Goal: Information Seeking & Learning: Learn about a topic

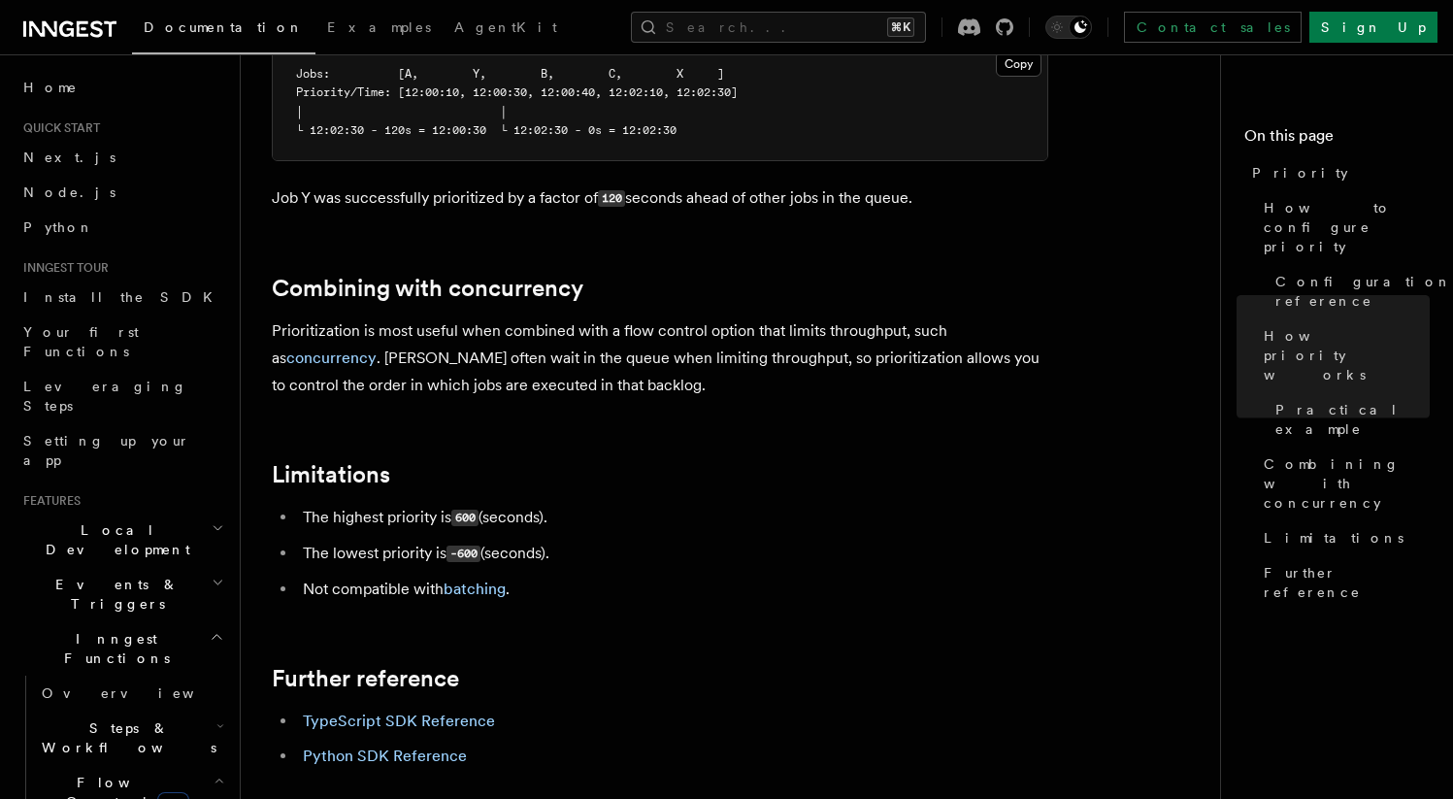
scroll to position [2031, 0]
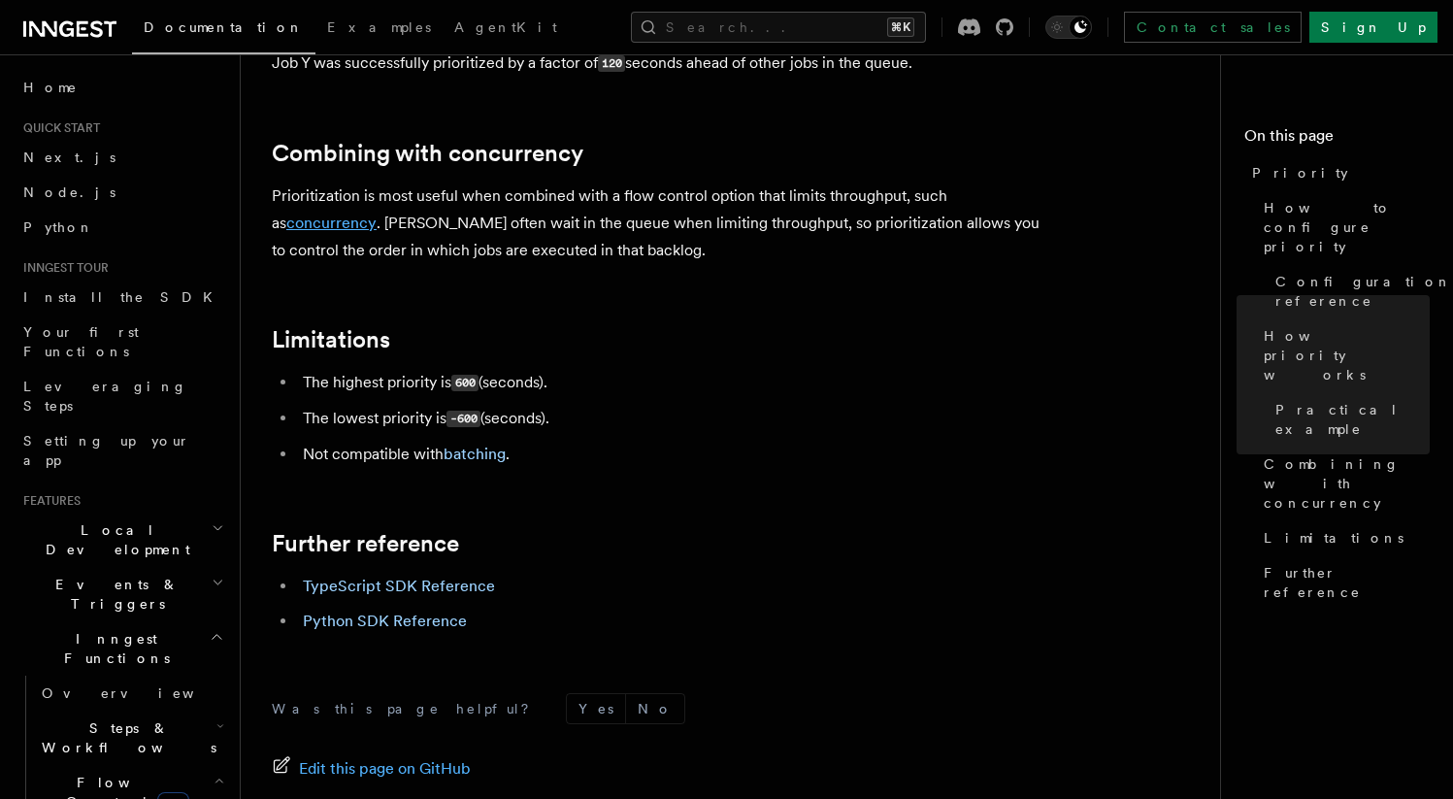
click at [334, 214] on link "concurrency" at bounding box center [331, 223] width 90 height 18
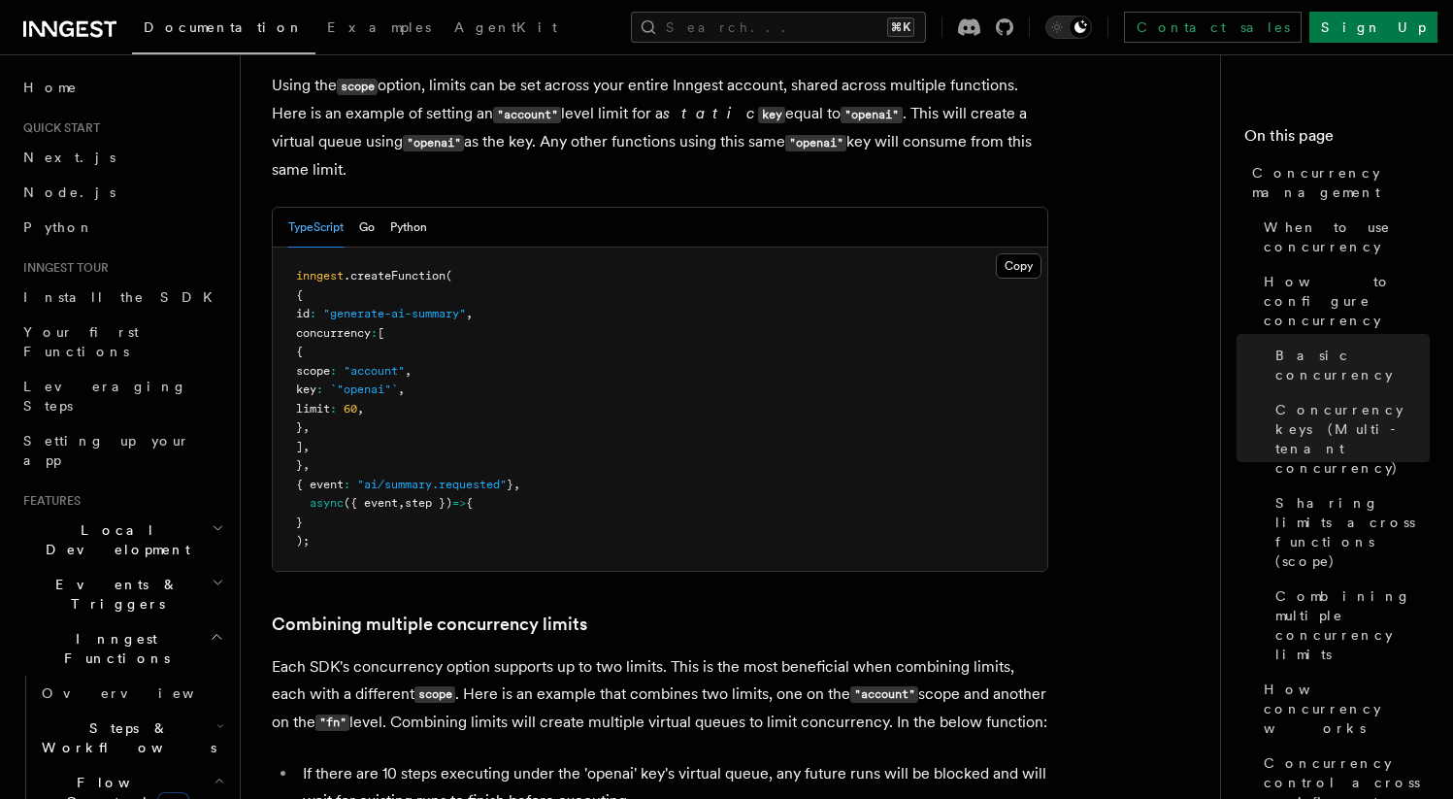
scroll to position [2550, 0]
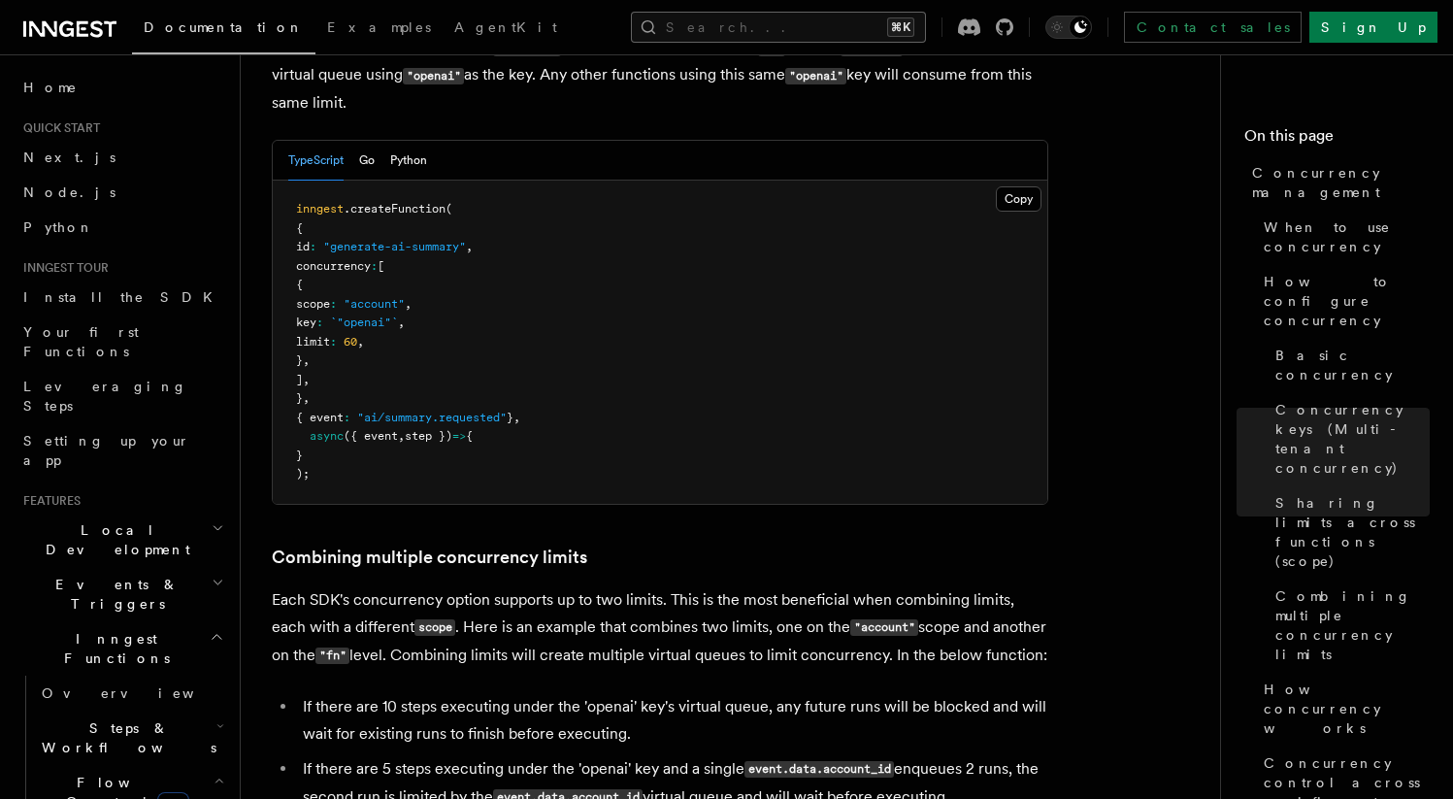
click at [825, 25] on button "Search... ⌘K" at bounding box center [778, 27] width 295 height 31
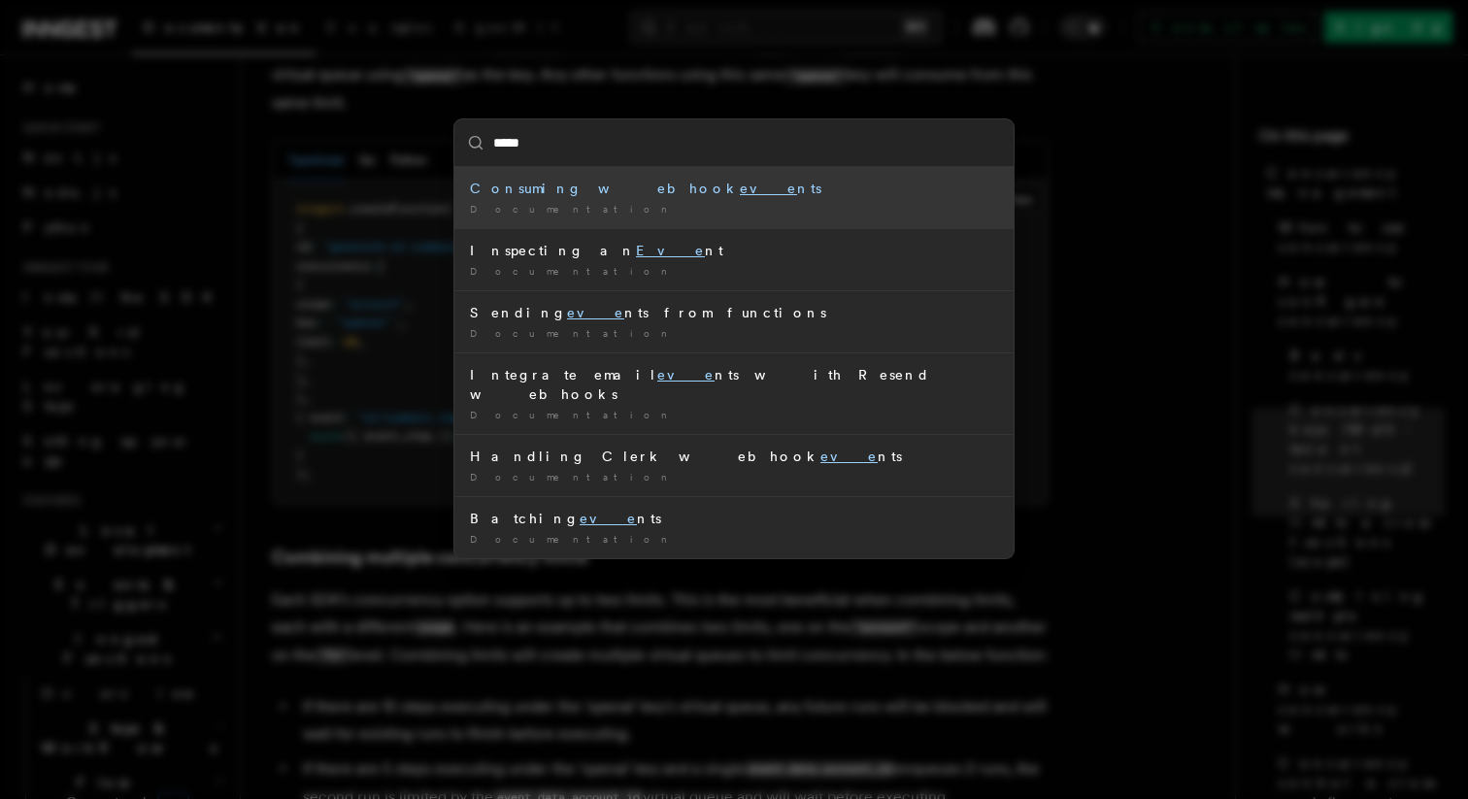
type input "******"
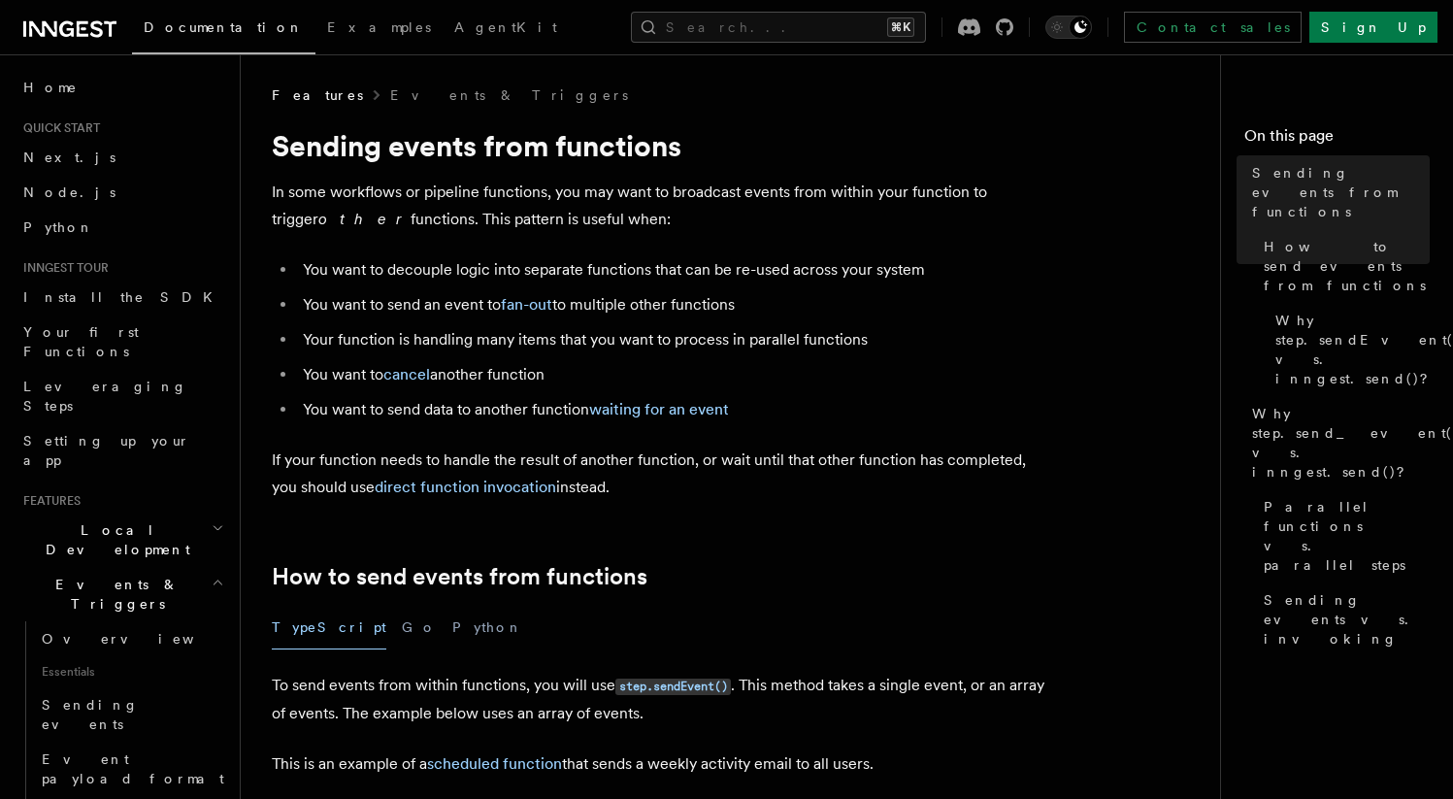
click at [893, 29] on button "Search... ⌘K" at bounding box center [778, 27] width 295 height 31
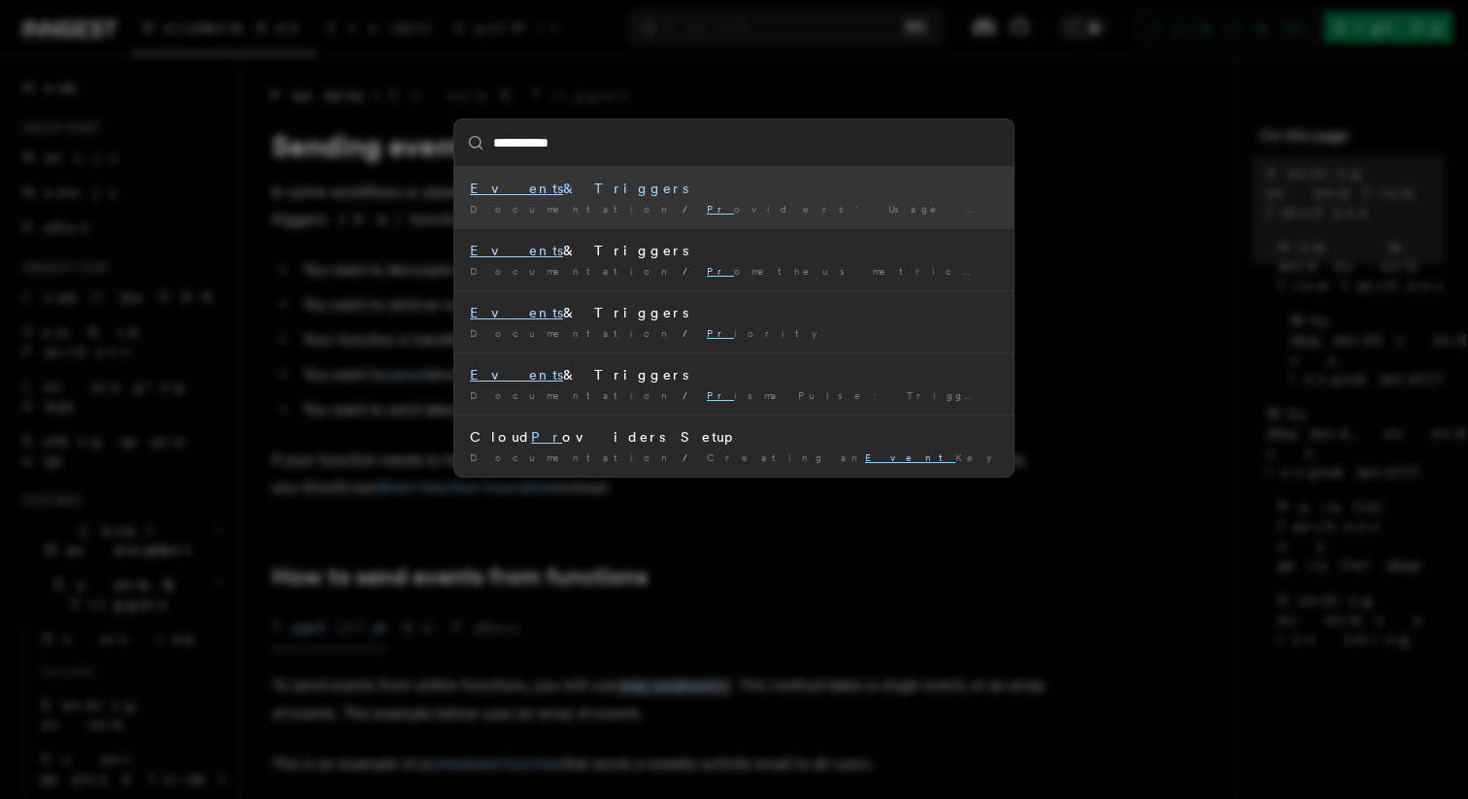
type input "**********"
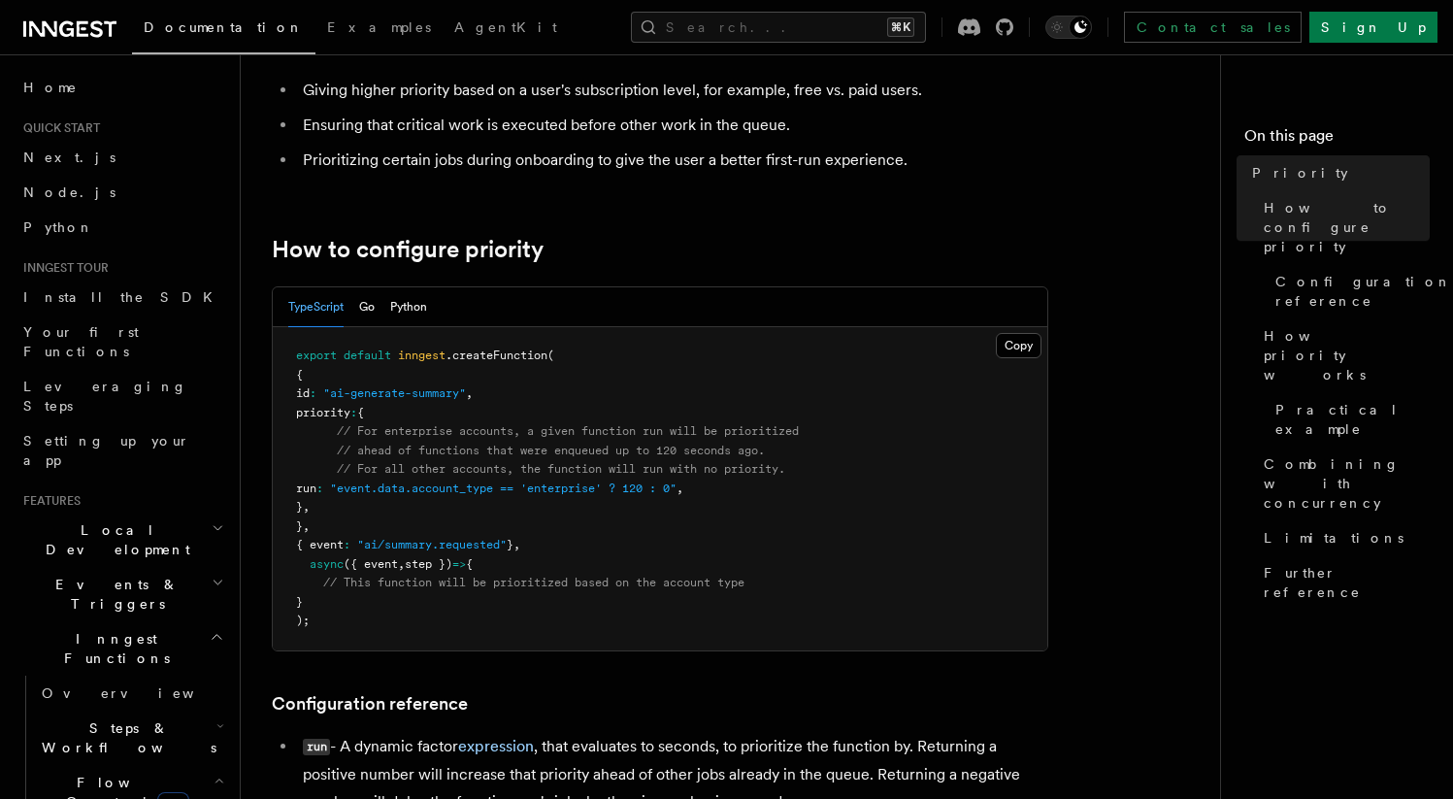
scroll to position [308, 0]
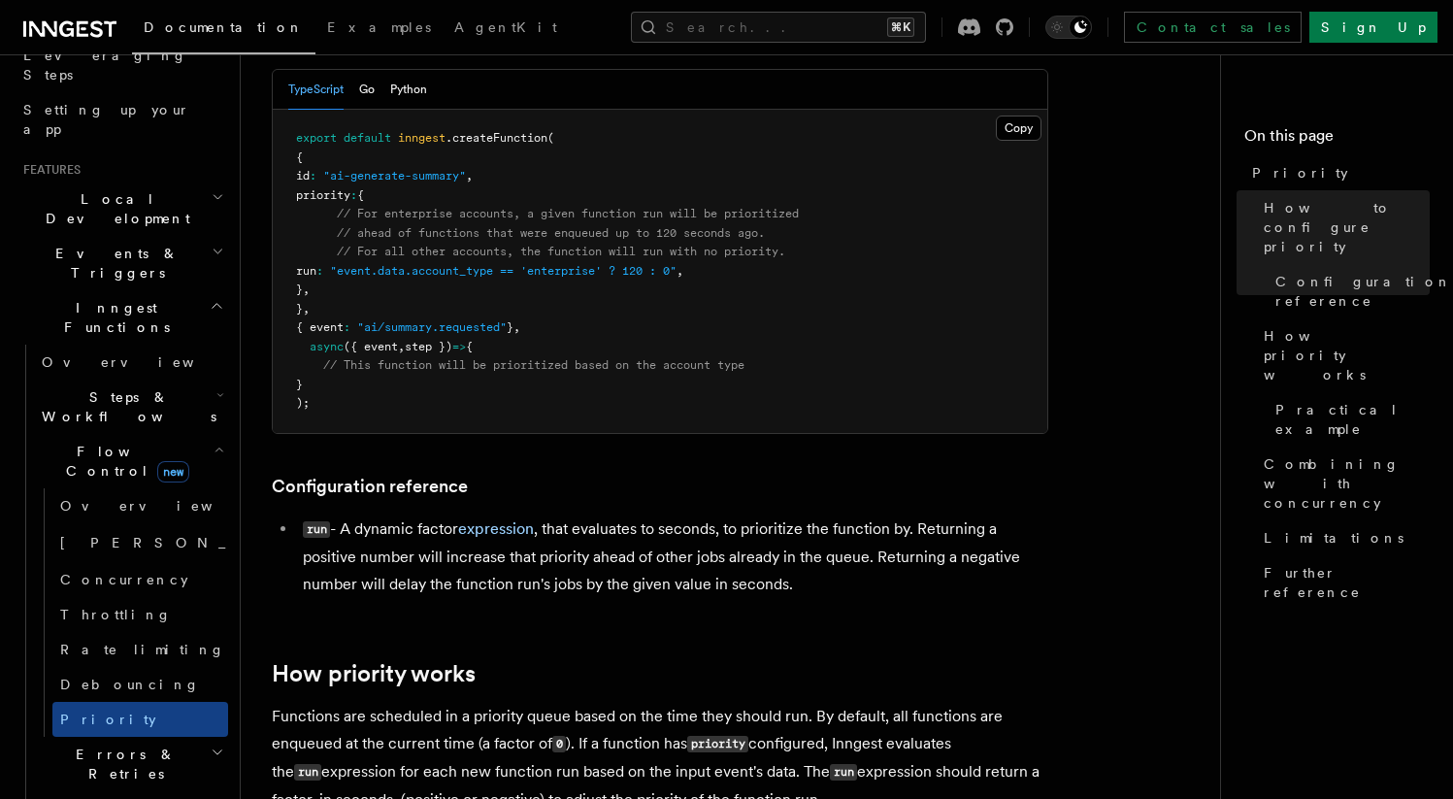
scroll to position [349, 0]
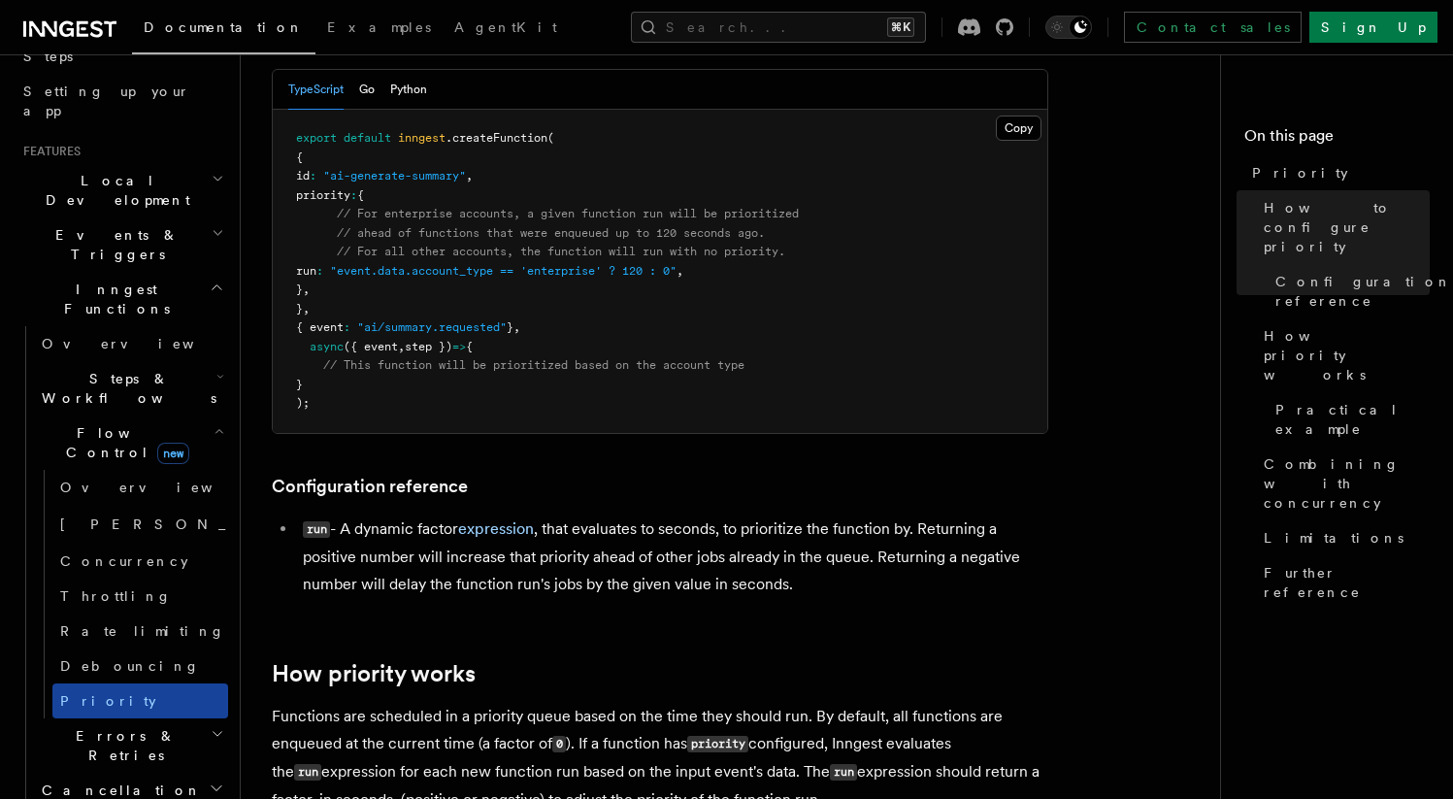
click at [116, 683] on link "Priority" at bounding box center [140, 700] width 176 height 35
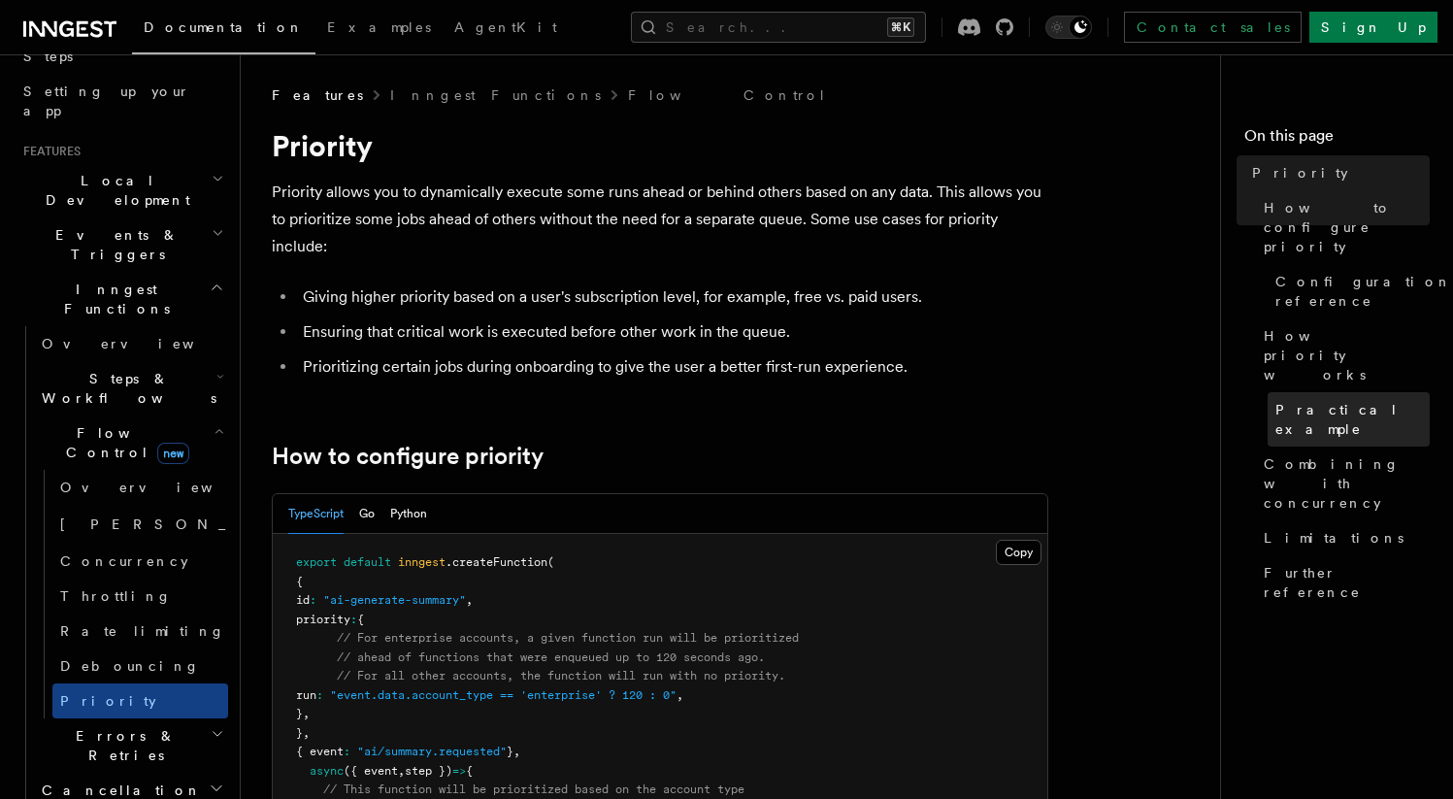
click at [1295, 392] on link "Practical example" at bounding box center [1349, 419] width 162 height 54
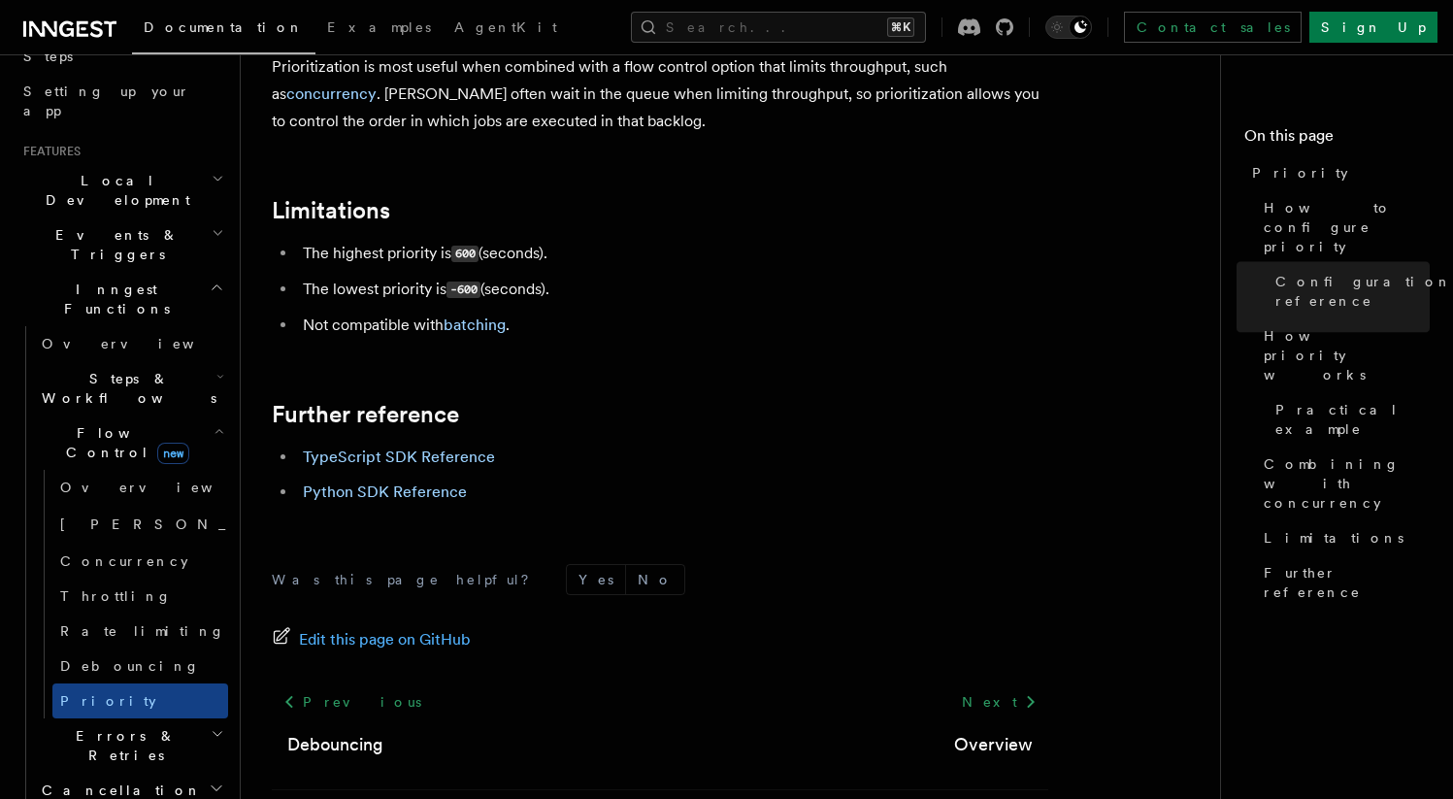
scroll to position [2161, 0]
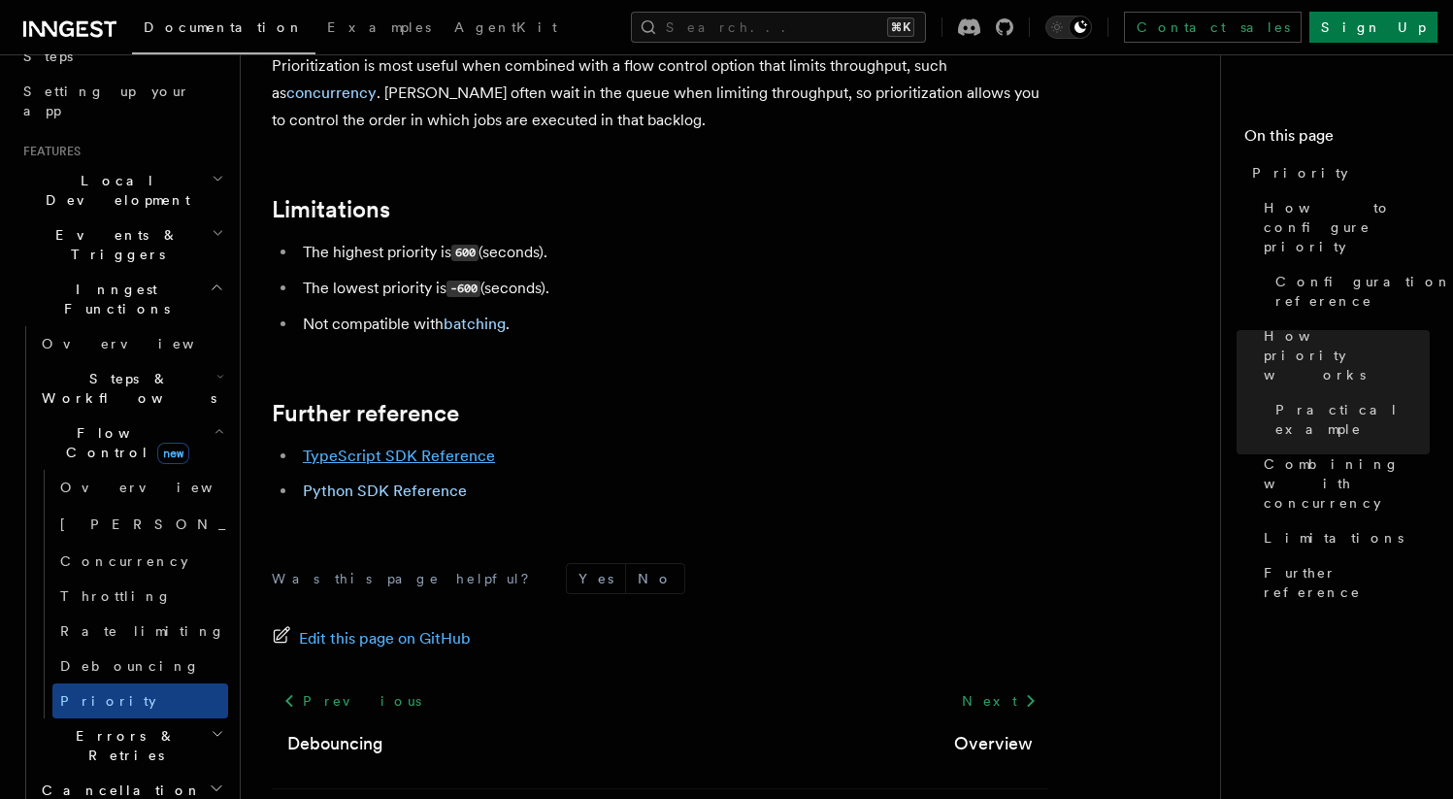
click at [409, 447] on link "TypeScript SDK Reference" at bounding box center [399, 456] width 192 height 18
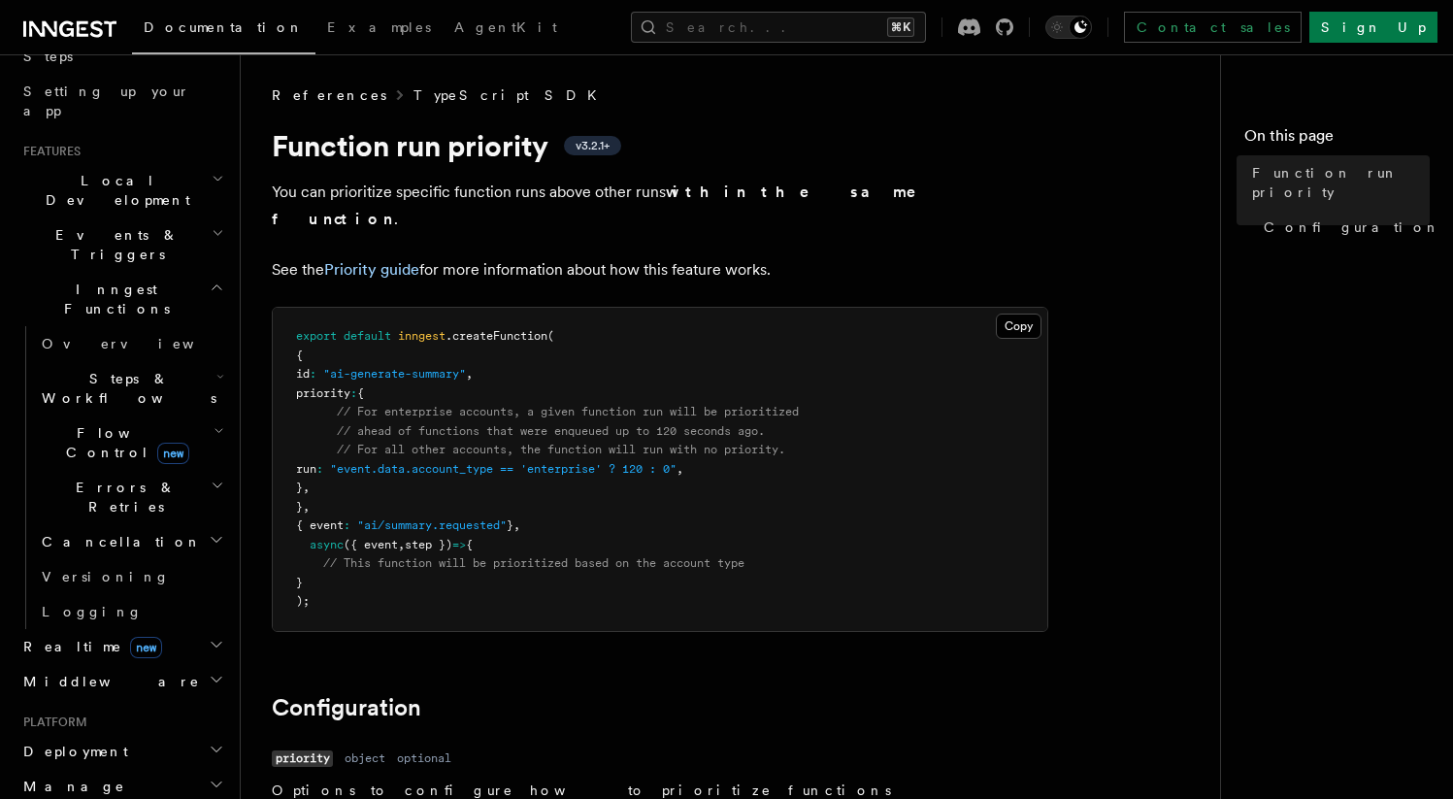
click at [414, 93] on link "TypeScript SDK" at bounding box center [511, 94] width 195 height 19
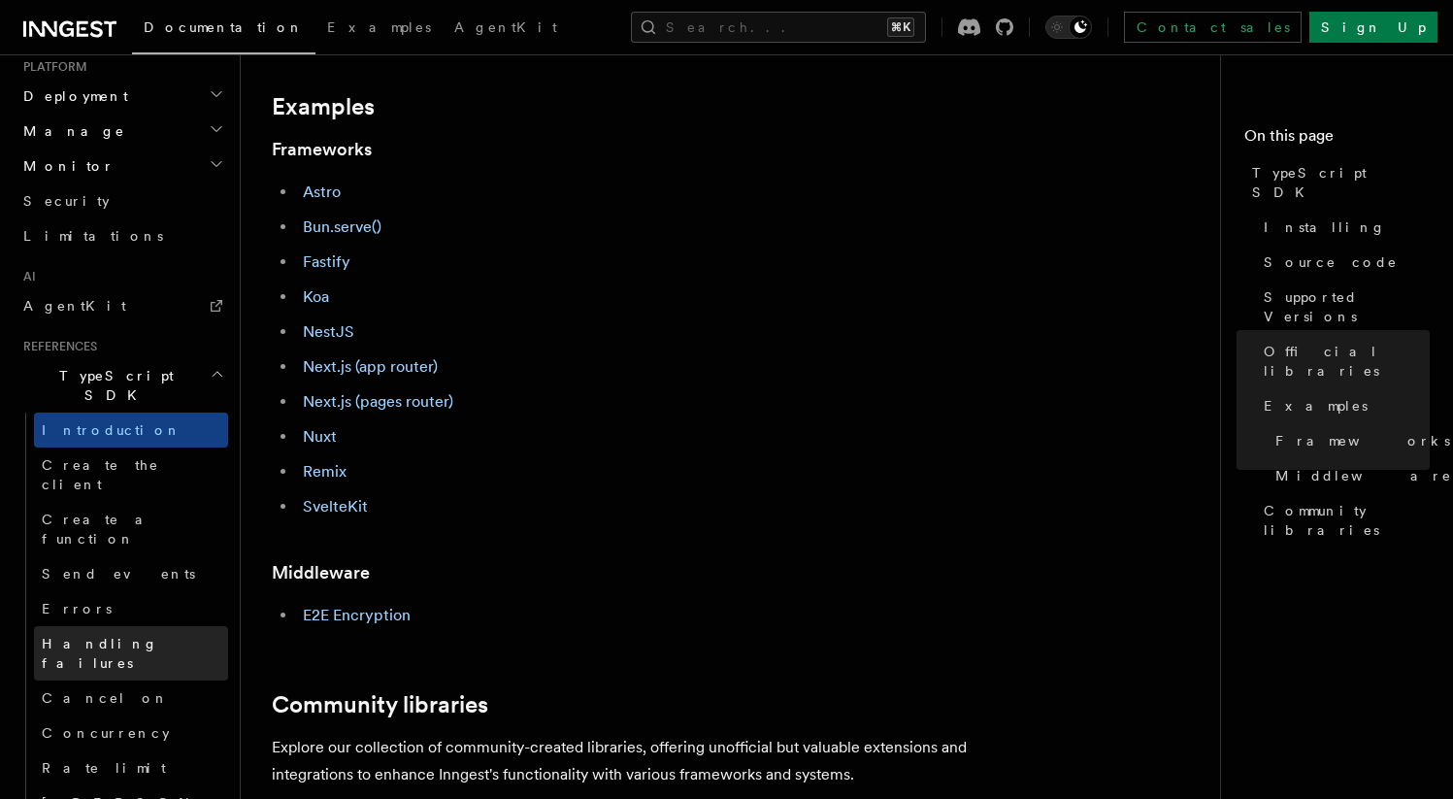
scroll to position [924, 0]
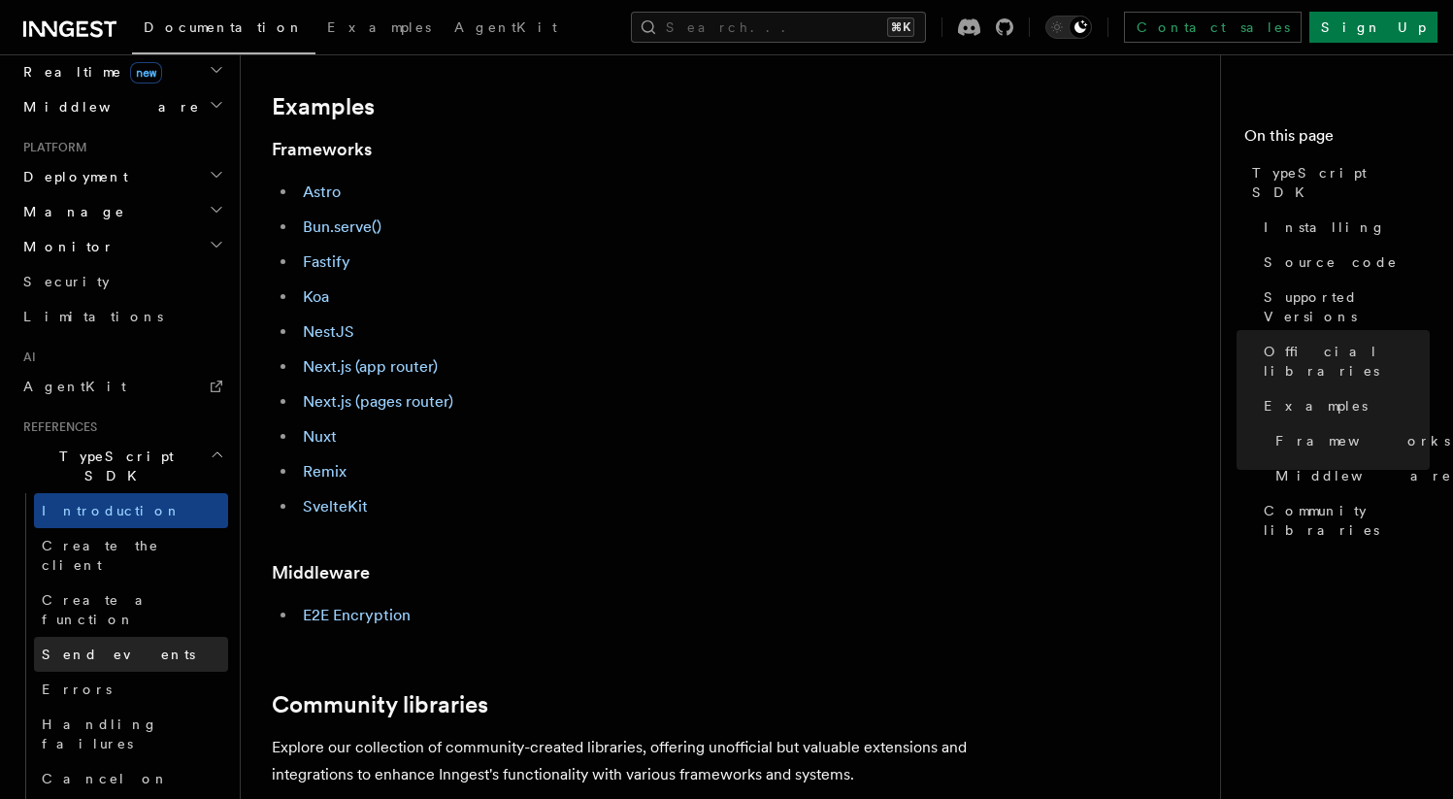
click at [139, 637] on link "Send events" at bounding box center [131, 654] width 194 height 35
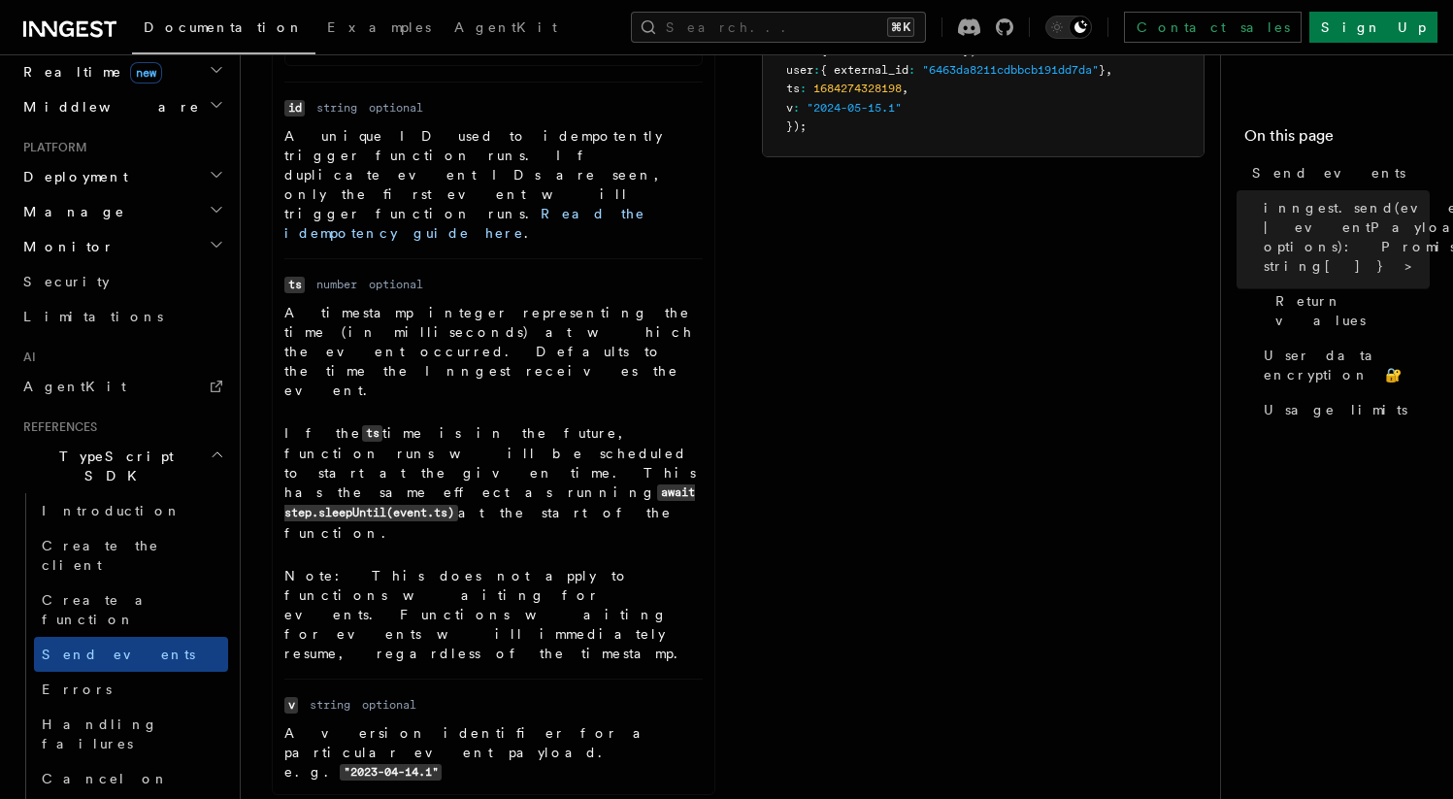
scroll to position [1398, 0]
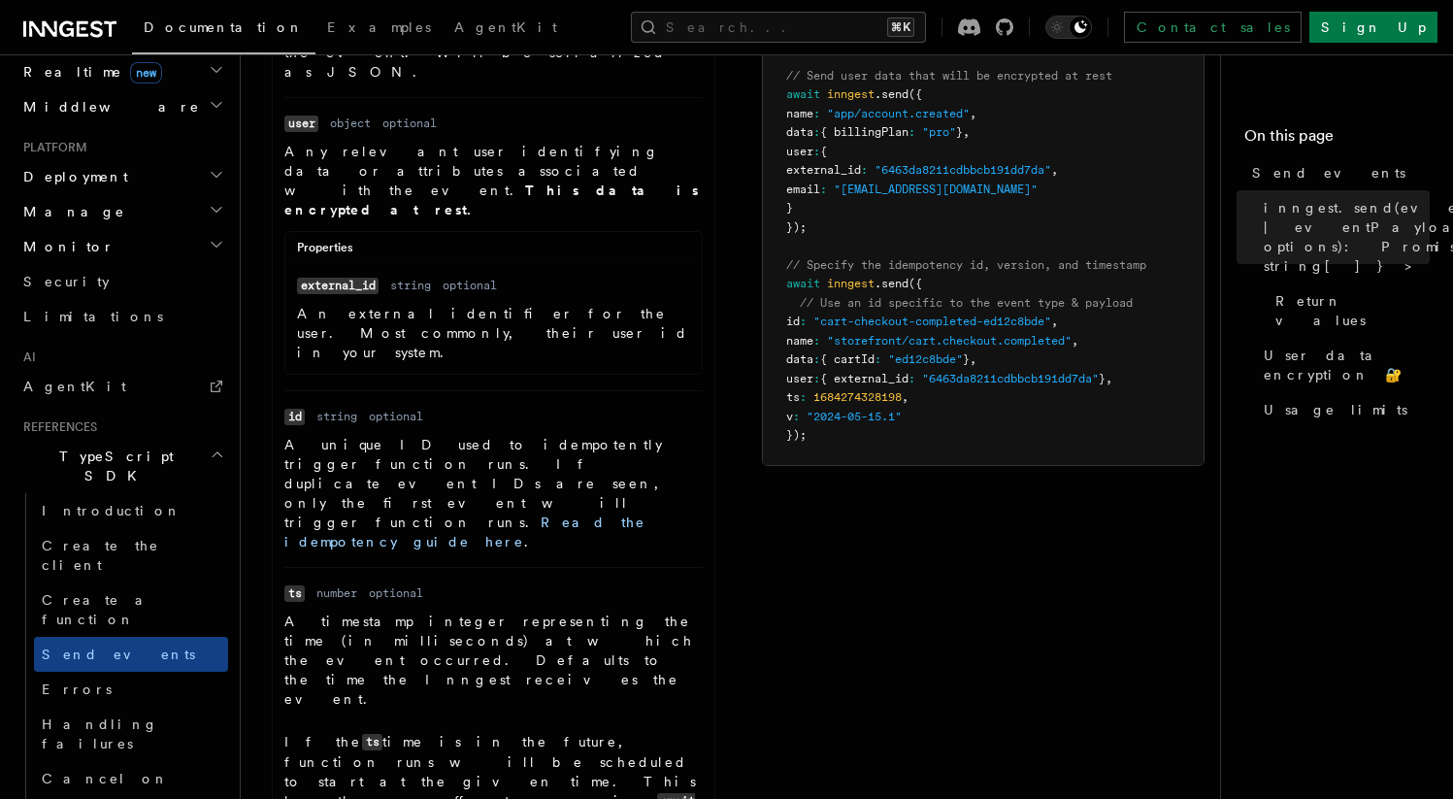
scroll to position [584, 0]
